Goal: Information Seeking & Learning: Learn about a topic

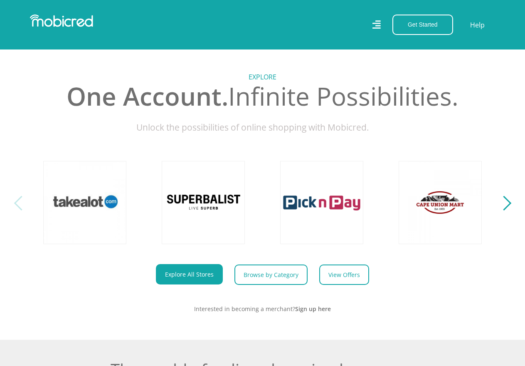
click at [505, 209] on div "Next" at bounding box center [503, 203] width 15 height 15
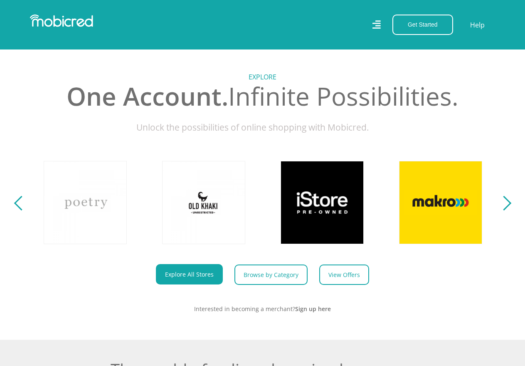
scroll to position [0, 474]
click at [505, 210] on div "Next" at bounding box center [503, 203] width 15 height 15
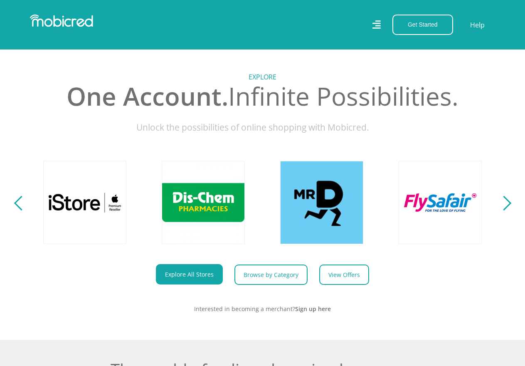
click at [505, 210] on div "Next" at bounding box center [503, 203] width 15 height 15
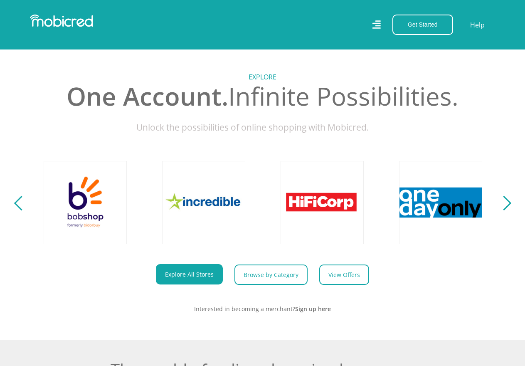
scroll to position [0, 1421]
click at [505, 210] on div "Next" at bounding box center [503, 203] width 15 height 15
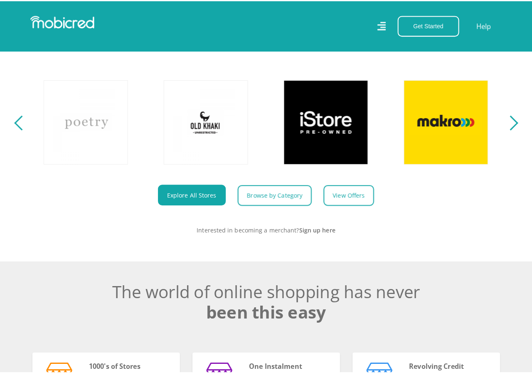
scroll to position [0, 0]
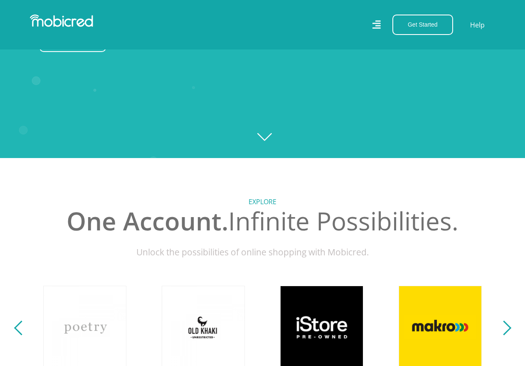
click at [374, 22] on icon at bounding box center [376, 25] width 8 height 12
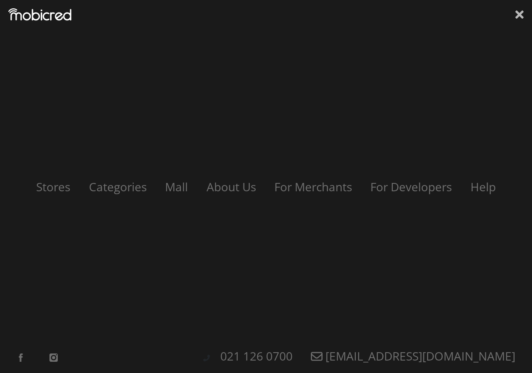
click at [517, 17] on icon at bounding box center [519, 14] width 8 height 8
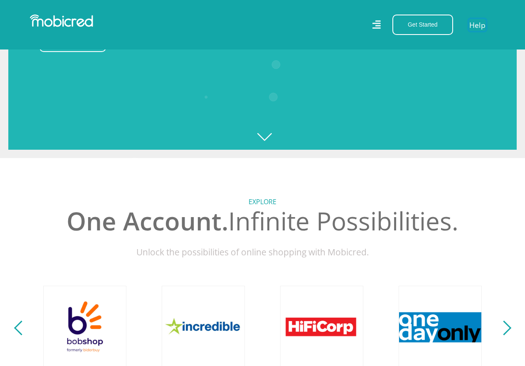
click at [476, 26] on link "Help" at bounding box center [477, 25] width 17 height 12
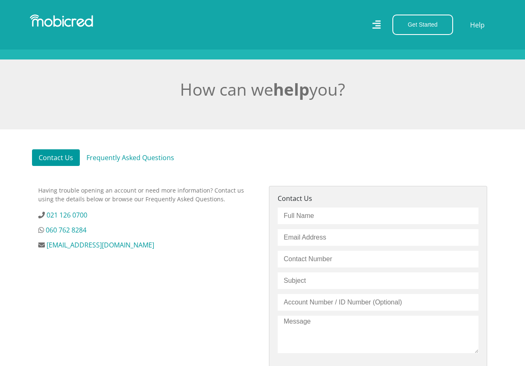
scroll to position [208, 0]
